Goal: Information Seeking & Learning: Find specific fact

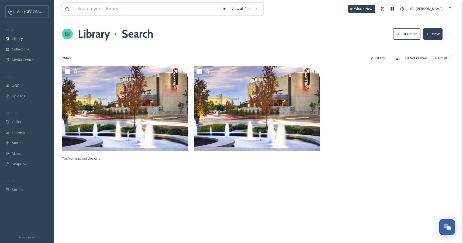
click at [159, 9] on input at bounding box center [147, 9] width 145 height 12
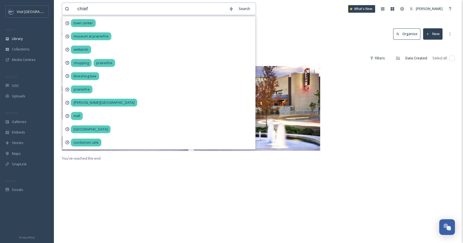
type input "chiefs"
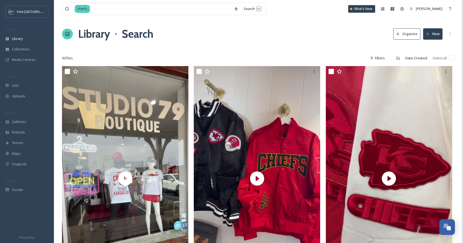
click at [291, 30] on div "Library Search Organise New" at bounding box center [258, 34] width 393 height 16
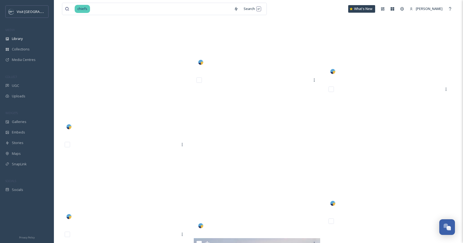
scroll to position [4849, 0]
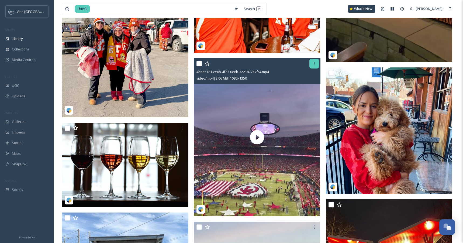
click at [314, 60] on div at bounding box center [315, 64] width 10 height 10
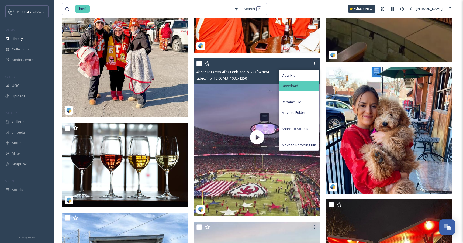
click at [299, 89] on div "Download" at bounding box center [299, 86] width 40 height 11
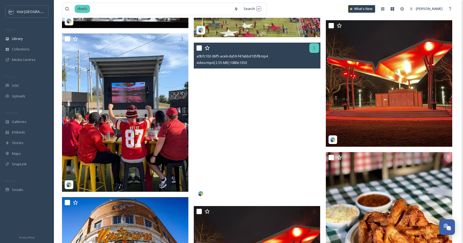
scroll to position [5023, 0]
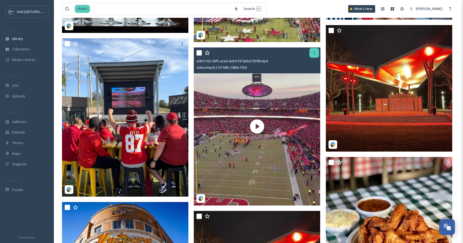
click at [314, 52] on icon at bounding box center [314, 53] width 4 height 4
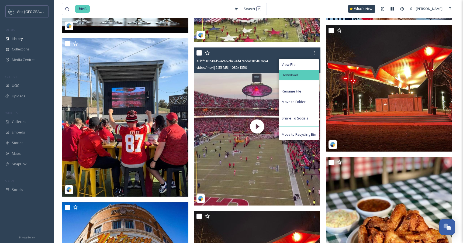
click at [302, 78] on div "Download" at bounding box center [299, 75] width 40 height 11
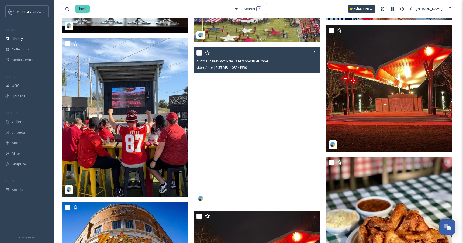
click at [301, 88] on video "a0bfc102-06f5-ace6-da59-f47abbd105f8.mp4" at bounding box center [257, 126] width 126 height 158
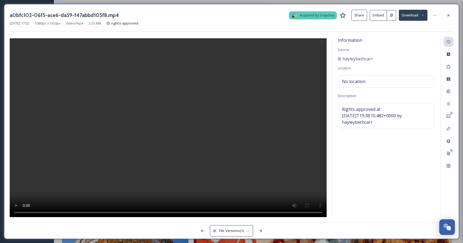
click at [392, 17] on icon at bounding box center [392, 15] width 4 height 4
click at [449, 14] on icon at bounding box center [449, 15] width 4 height 4
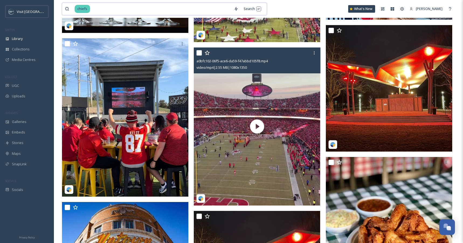
click at [134, 9] on input at bounding box center [161, 9] width 141 height 12
type input "c"
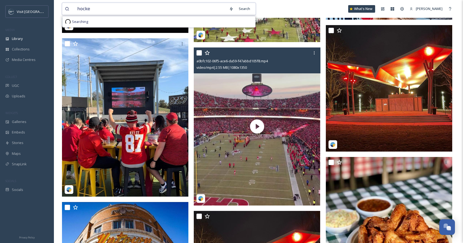
type input "hockey"
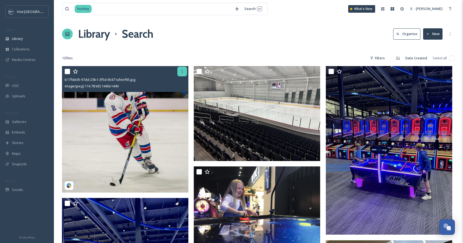
click at [182, 72] on icon at bounding box center [182, 71] width 4 height 4
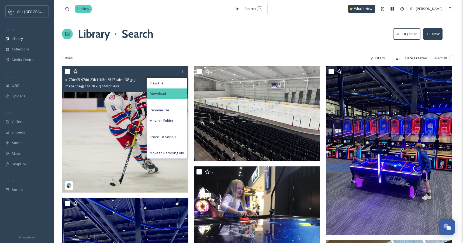
click at [174, 95] on div "Download" at bounding box center [167, 93] width 40 height 11
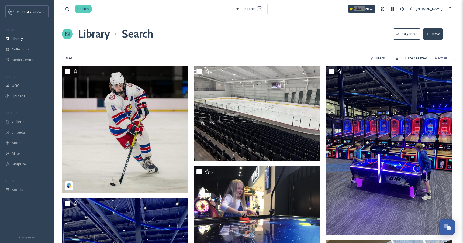
click at [379, 5] on div "hockey Search What's New [PERSON_NAME]" at bounding box center [258, 9] width 393 height 18
click at [103, 8] on input at bounding box center [162, 9] width 140 height 12
type input "h"
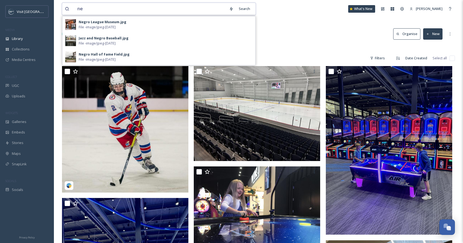
type input "n"
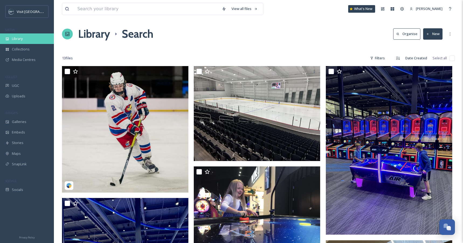
click at [19, 35] on div "Library" at bounding box center [27, 38] width 54 height 11
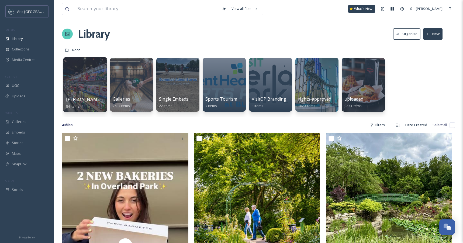
click at [78, 85] on div at bounding box center [85, 84] width 44 height 55
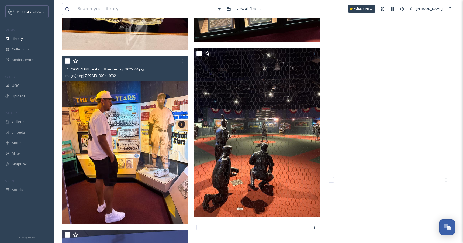
scroll to position [2475, 0]
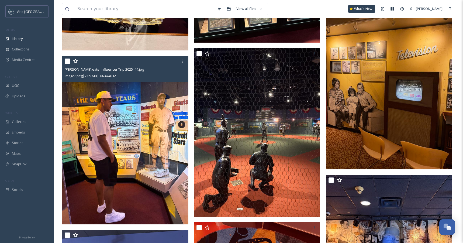
click at [70, 60] on input "checkbox" at bounding box center [67, 61] width 5 height 5
checkbox input "true"
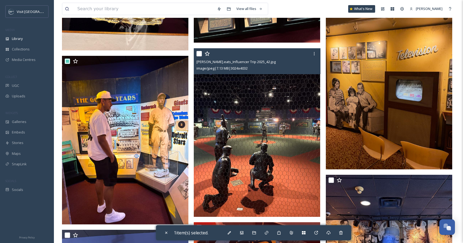
click at [200, 51] on input "checkbox" at bounding box center [199, 53] width 5 height 5
checkbox input "true"
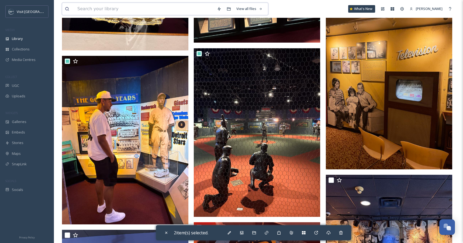
click at [191, 12] on input at bounding box center [145, 9] width 140 height 12
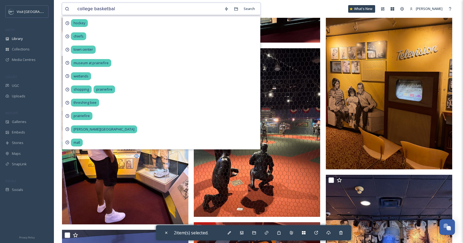
type input "college basketball"
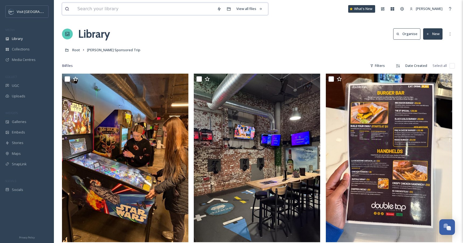
click at [183, 9] on input at bounding box center [145, 9] width 140 height 12
type input "college basketball experience"
